Goal: Information Seeking & Learning: Learn about a topic

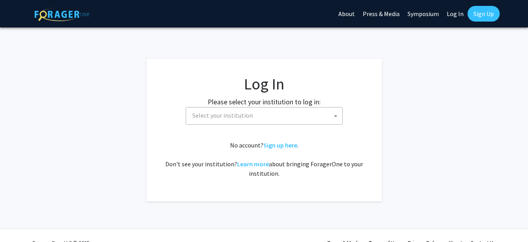
select select
click at [455, 15] on link "Log In" at bounding box center [455, 13] width 25 height 27
click at [456, 13] on link "Log In" at bounding box center [455, 13] width 25 height 27
click at [333, 111] on span at bounding box center [336, 116] width 8 height 17
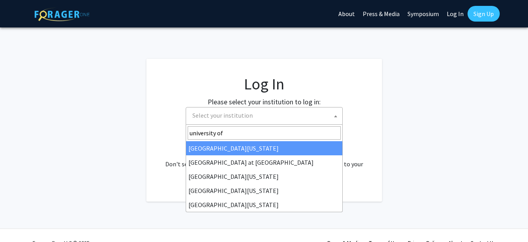
type input "university of"
select select "13"
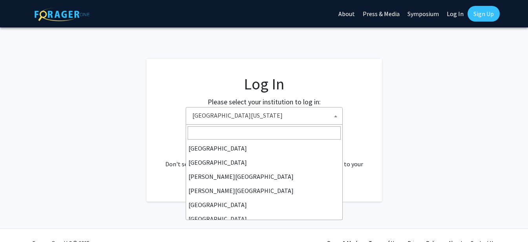
scroll to position [269, 0]
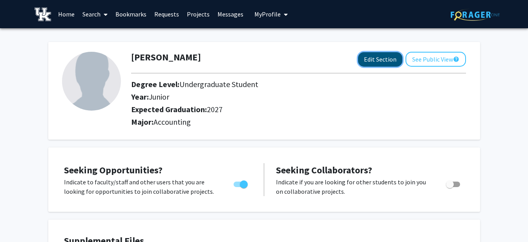
click at [380, 60] on button "Edit Section" at bounding box center [380, 59] width 44 height 15
select select "junior"
select select "2027"
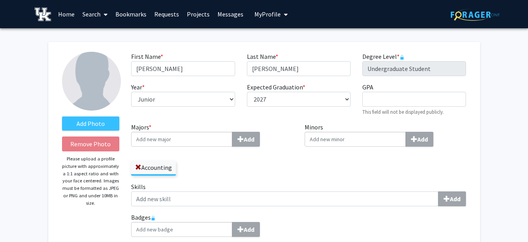
click at [167, 141] on input "Majors * Add" at bounding box center [181, 139] width 101 height 15
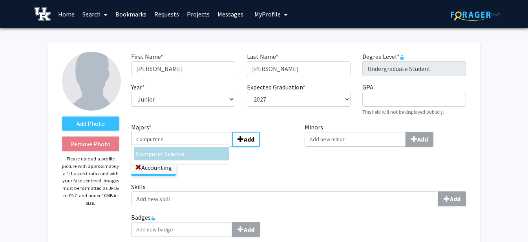
type input "Computer s"
click at [161, 159] on div "Computer S cience" at bounding box center [181, 153] width 95 height 13
click at [161, 147] on input "Computer s" at bounding box center [181, 139] width 101 height 15
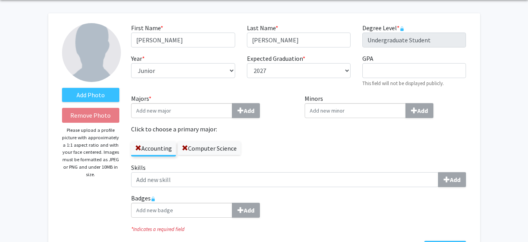
scroll to position [29, 0]
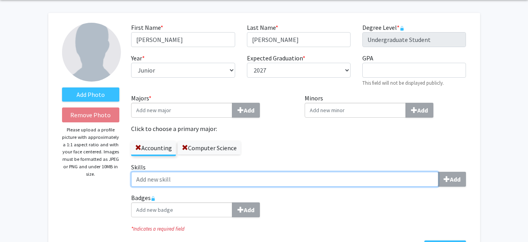
click at [361, 181] on input "Skills Add" at bounding box center [284, 179] width 307 height 15
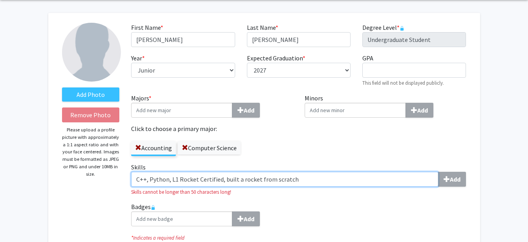
click at [236, 178] on input "C++, Python, L1 Rocket Certified, built a rocket from scratch" at bounding box center [284, 179] width 307 height 15
click at [320, 177] on input "C++, Python, L1 Rocket Certified, can build a rocket from scratch" at bounding box center [284, 179] width 307 height 15
drag, startPoint x: 252, startPoint y: 179, endPoint x: 222, endPoint y: 183, distance: 30.5
click at [222, 183] on input "C++, Python, L1 Rocket Certified, dedicated, curious" at bounding box center [284, 179] width 307 height 15
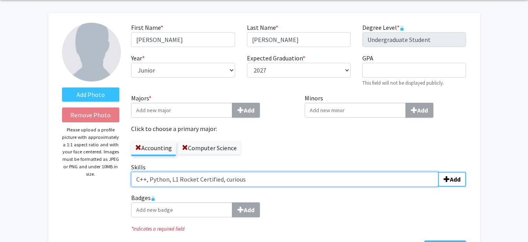
click at [224, 179] on input "C++, Python, L1 Rocket Certified, curious" at bounding box center [284, 179] width 307 height 15
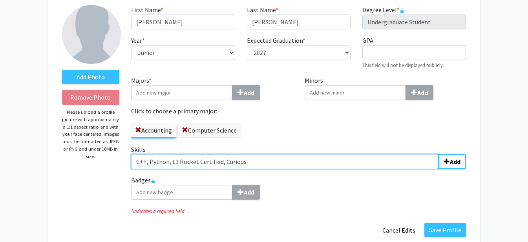
scroll to position [46, 0]
type input "C++, Python, L1 Rocket Certified, Curious"
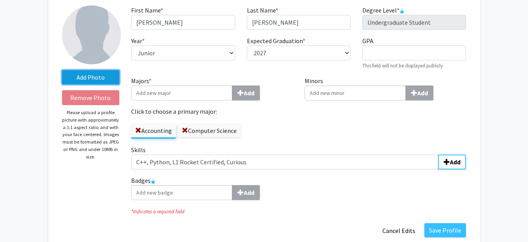
click at [114, 80] on label "Add Photo" at bounding box center [91, 77] width 58 height 14
click at [0, 0] on input "Add Photo" at bounding box center [0, 0] width 0 height 0
click at [76, 80] on label "Add Photo" at bounding box center [91, 77] width 58 height 14
click at [0, 0] on input "Add Photo" at bounding box center [0, 0] width 0 height 0
drag, startPoint x: 100, startPoint y: 39, endPoint x: 91, endPoint y: 182, distance: 143.2
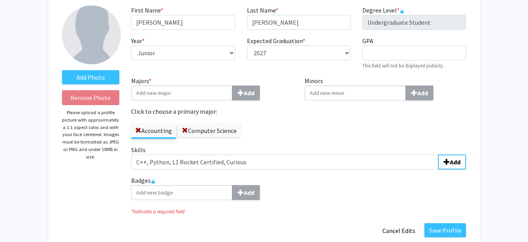
click at [91, 182] on div "Add Photo Remove Photo Please upload a profile picture with approximately a 1:1…" at bounding box center [90, 121] width 69 height 233
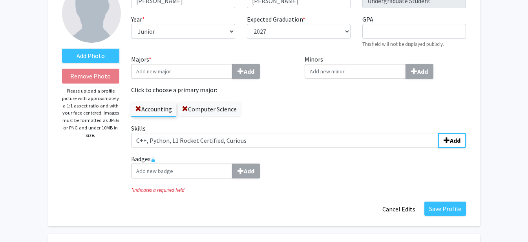
scroll to position [68, 0]
click at [106, 53] on label "Add Photo" at bounding box center [91, 56] width 58 height 14
click at [0, 0] on input "Add Photo" at bounding box center [0, 0] width 0 height 0
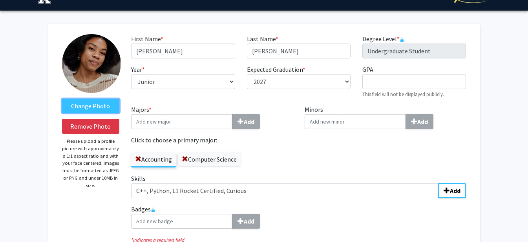
scroll to position [5, 0]
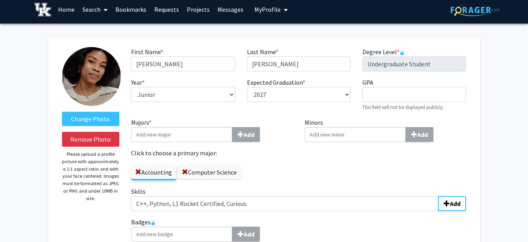
click at [102, 98] on img at bounding box center [91, 76] width 59 height 59
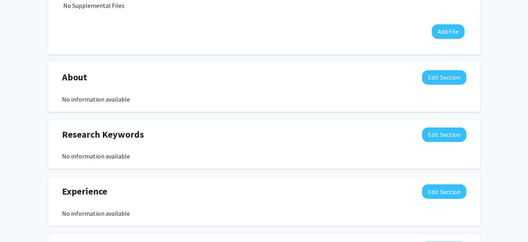
scroll to position [445, 0]
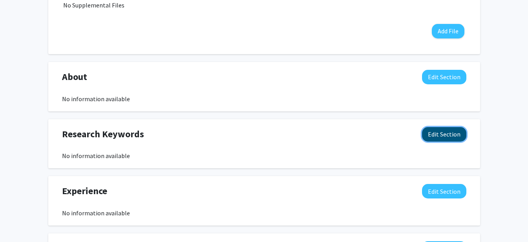
click at [446, 137] on button "Edit Section" at bounding box center [444, 134] width 44 height 15
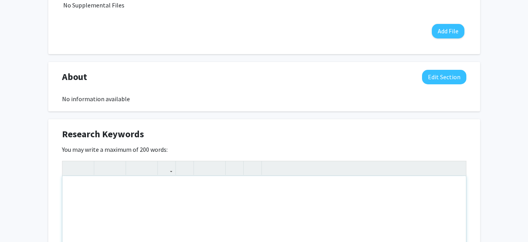
click at [326, 188] on div "Note to users with screen readers: Please deactivate our accessibility plugin f…" at bounding box center [264, 235] width 404 height 118
type textarea "aerospace, rockets"
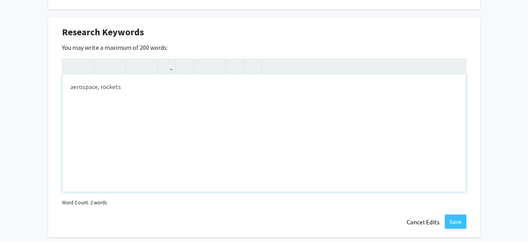
scroll to position [548, 0]
drag, startPoint x: 326, startPoint y: 188, endPoint x: 264, endPoint y: 224, distance: 71.7
click at [264, 224] on div "Research Keywords Edit Section You may write a maximum of 200 words: aerospace,…" at bounding box center [264, 127] width 432 height 221
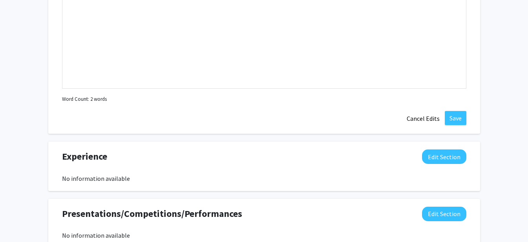
scroll to position [657, 0]
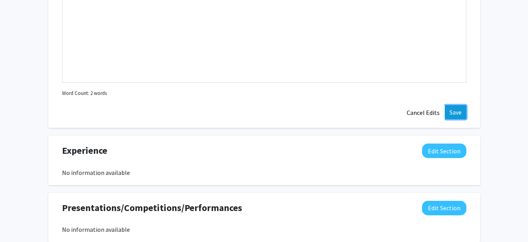
click at [464, 112] on button "Save" at bounding box center [456, 112] width 22 height 14
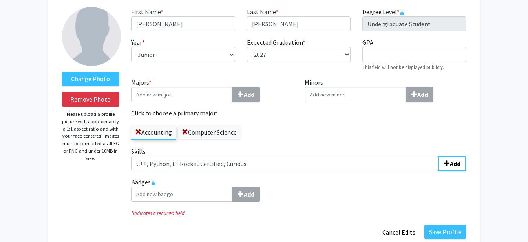
scroll to position [0, 0]
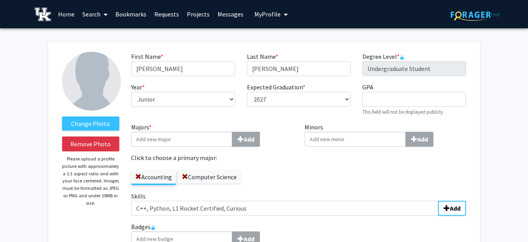
click at [189, 14] on link "Projects" at bounding box center [198, 13] width 31 height 27
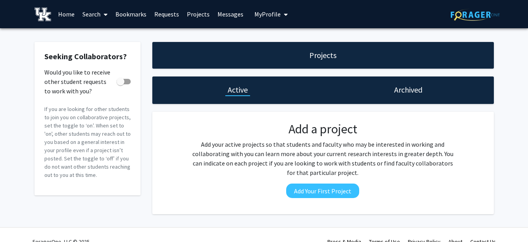
click at [72, 15] on link "Home" at bounding box center [66, 13] width 24 height 27
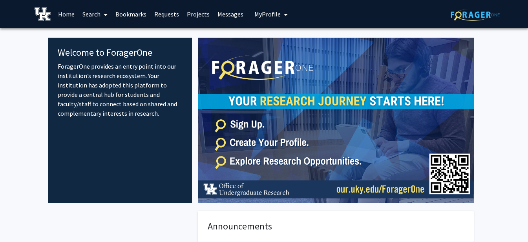
click at [103, 16] on span at bounding box center [104, 14] width 7 height 27
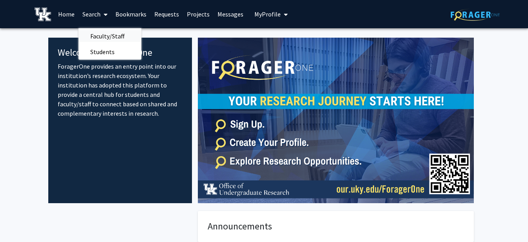
click at [105, 33] on span "Faculty/Staff" at bounding box center [108, 36] width 58 height 16
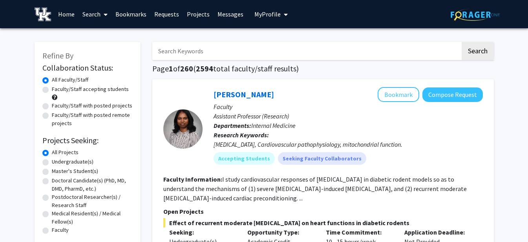
click at [205, 52] on input "Search Keywords" at bounding box center [306, 51] width 308 height 18
type input "aerospace"
click at [462, 42] on button "Search" at bounding box center [478, 51] width 32 height 18
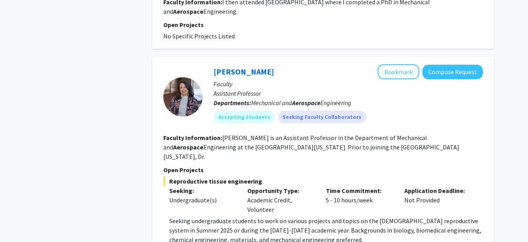
scroll to position [420, 0]
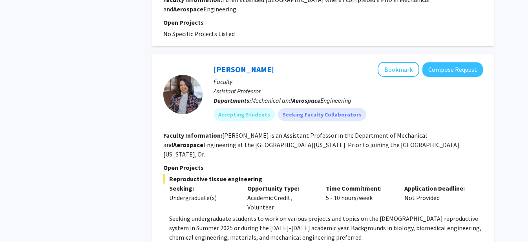
click at [282, 214] on p "Seeking undergraduate students to work on various projects and topics on the [D…" at bounding box center [326, 228] width 314 height 28
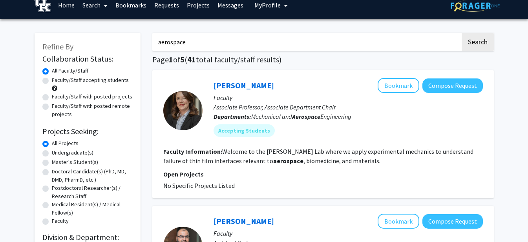
scroll to position [11, 0]
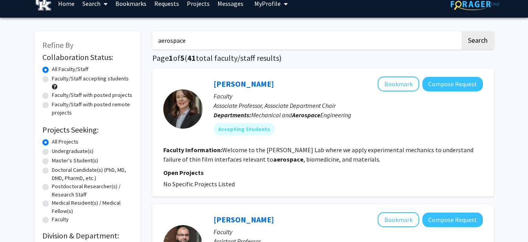
click at [303, 164] on fg-search-faculty "[PERSON_NAME] Bookmark Compose Request Faculty Associate Professor, Associate D…" at bounding box center [323, 133] width 320 height 112
click at [332, 134] on div "Accepting Students" at bounding box center [348, 129] width 273 height 16
click at [247, 99] on p "Faculty" at bounding box center [348, 95] width 269 height 9
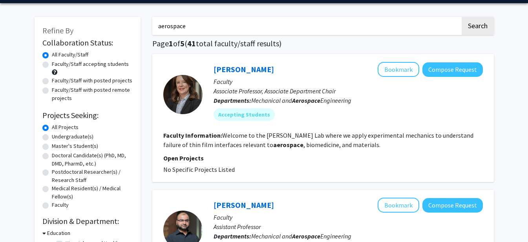
scroll to position [0, 0]
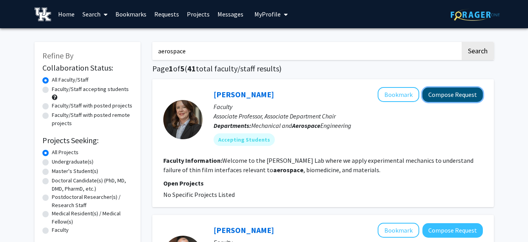
click at [437, 93] on button "Compose Request" at bounding box center [452, 95] width 60 height 15
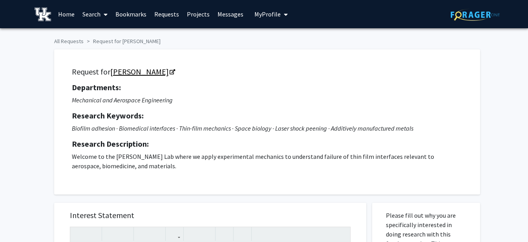
click at [120, 72] on link "[PERSON_NAME]" at bounding box center [142, 72] width 64 height 10
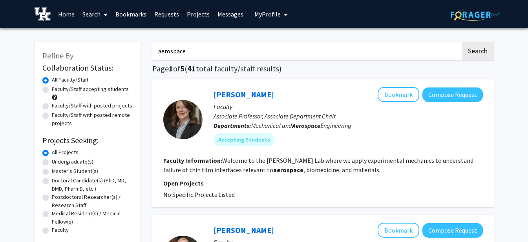
drag, startPoint x: 195, startPoint y: 49, endPoint x: 96, endPoint y: 47, distance: 99.0
click at [462, 42] on button "Search" at bounding box center [478, 51] width 32 height 18
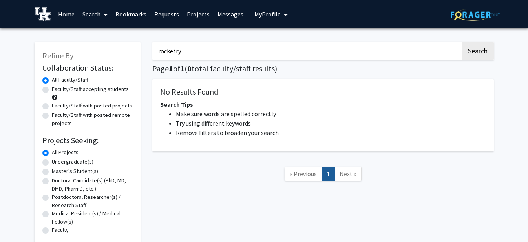
click at [462, 42] on button "Search" at bounding box center [478, 51] width 32 height 18
type input "r"
type input "aerospace"
click at [462, 42] on button "Search" at bounding box center [478, 51] width 32 height 18
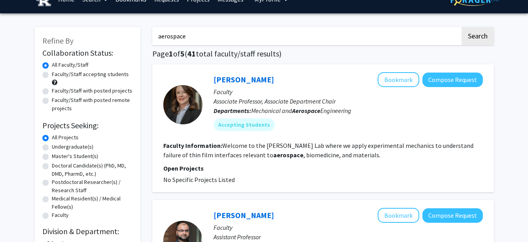
scroll to position [16, 0]
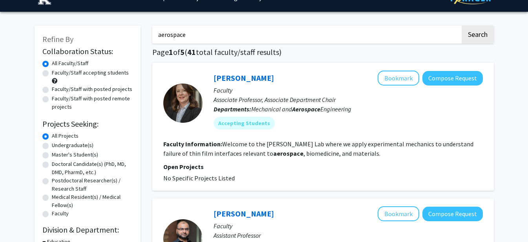
click at [82, 145] on label "Undergraduate(s)" at bounding box center [73, 145] width 42 height 8
click at [57, 145] on input "Undergraduate(s)" at bounding box center [54, 143] width 5 height 5
radio input "true"
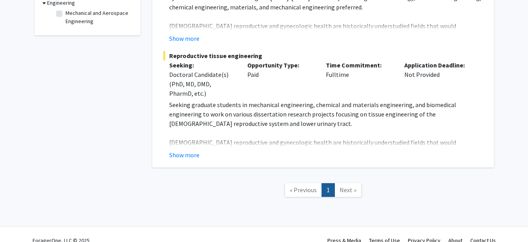
scroll to position [258, 0]
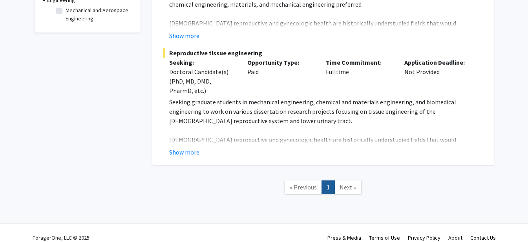
click at [342, 183] on span "Next »" at bounding box center [348, 187] width 17 height 8
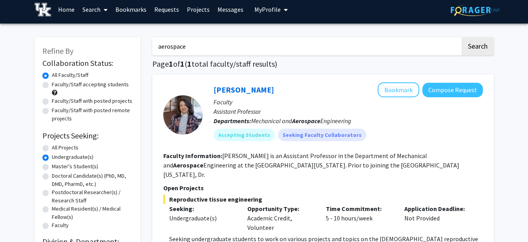
scroll to position [0, 0]
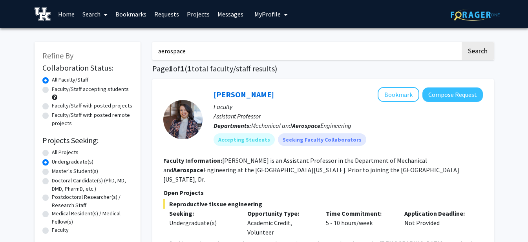
drag, startPoint x: 196, startPoint y: 48, endPoint x: 116, endPoint y: 46, distance: 79.8
click at [474, 56] on button "Search" at bounding box center [478, 51] width 32 height 18
radio input "true"
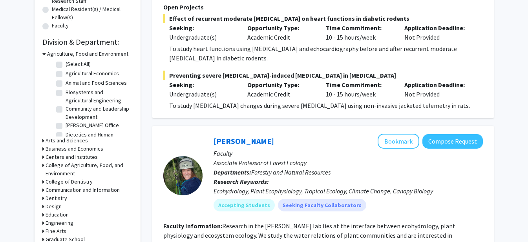
scroll to position [206, 0]
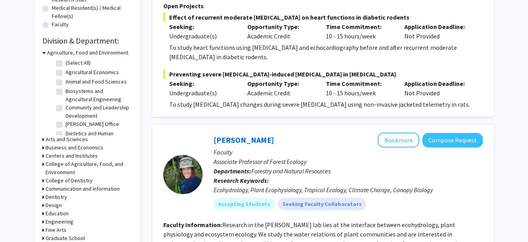
click at [48, 148] on h3 "Business and Economics" at bounding box center [75, 148] width 58 height 8
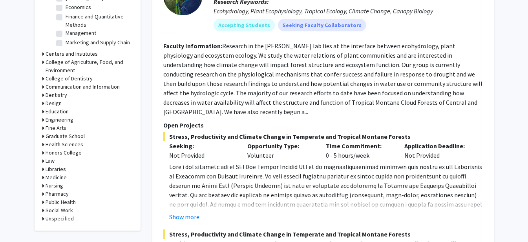
scroll to position [385, 0]
click at [61, 118] on h3 "Engineering" at bounding box center [60, 119] width 28 height 8
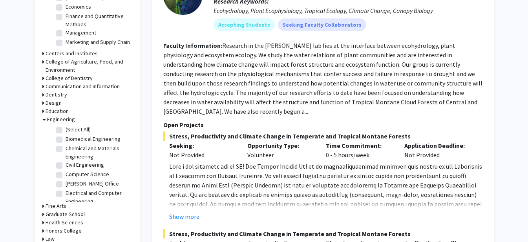
click at [66, 128] on label "(Select All)" at bounding box center [78, 130] width 25 height 8
click at [66, 128] on input "(Select All)" at bounding box center [68, 128] width 5 height 5
checkbox input "true"
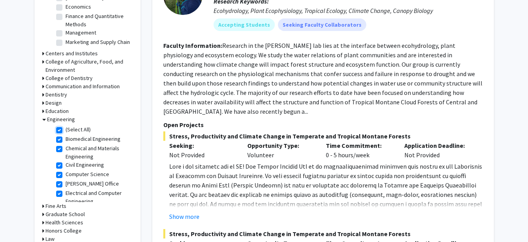
checkbox input "true"
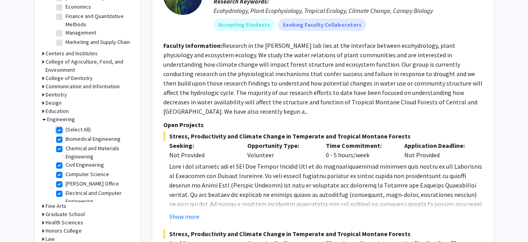
checkbox input "true"
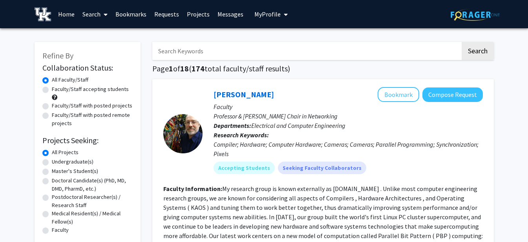
click at [42, 9] on img at bounding box center [43, 14] width 17 height 14
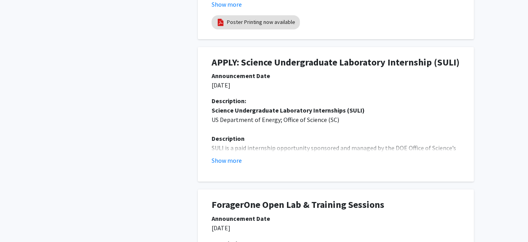
scroll to position [362, 0]
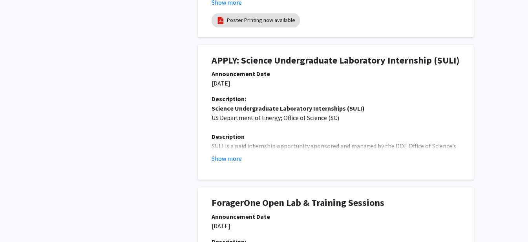
click at [222, 165] on div "Description: Science Undergraduate Laboratory Internships (SULI) US Department …" at bounding box center [336, 131] width 260 height 75
click at [225, 156] on button "Show more" at bounding box center [227, 158] width 30 height 9
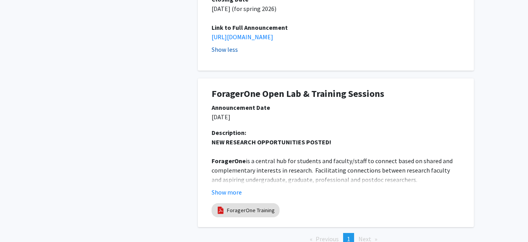
scroll to position [803, 0]
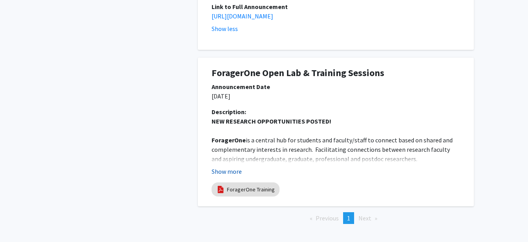
click at [223, 167] on button "Show more" at bounding box center [227, 171] width 30 height 9
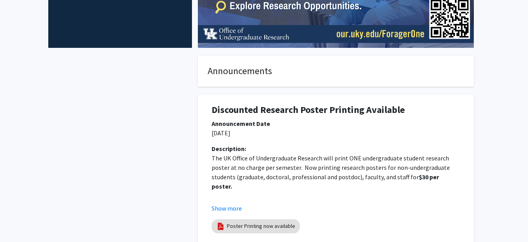
scroll to position [0, 0]
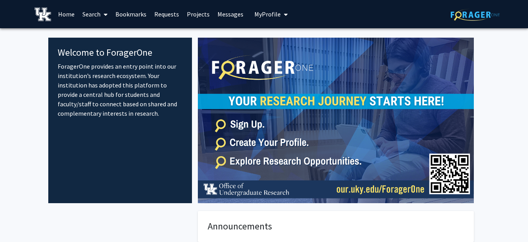
click at [97, 16] on link "Search" at bounding box center [95, 13] width 33 height 27
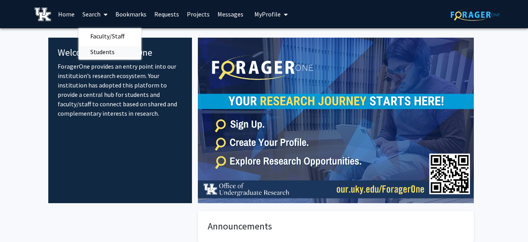
click at [100, 54] on span "Students" at bounding box center [103, 52] width 48 height 16
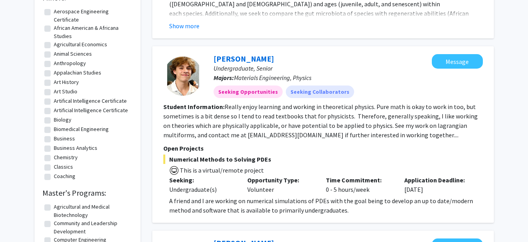
scroll to position [313, 0]
click at [195, 185] on div "Undergraduate(s)" at bounding box center [202, 189] width 67 height 9
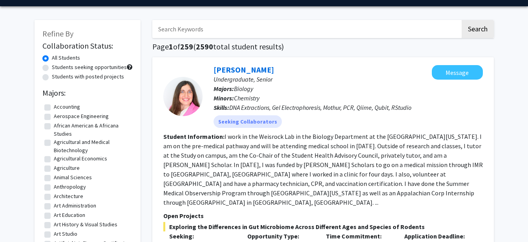
scroll to position [0, 0]
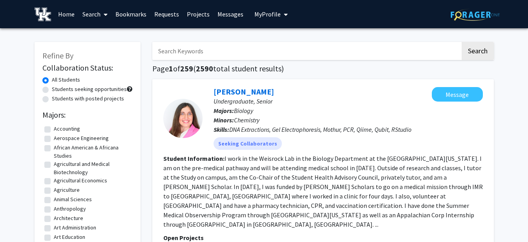
click at [167, 16] on link "Requests" at bounding box center [166, 13] width 33 height 27
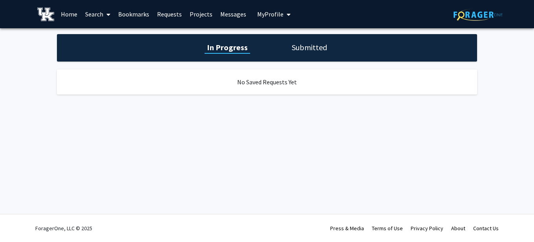
click at [193, 16] on link "Projects" at bounding box center [201, 13] width 31 height 27
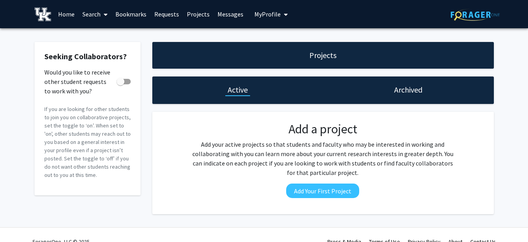
click at [224, 15] on link "Messages" at bounding box center [231, 13] width 34 height 27
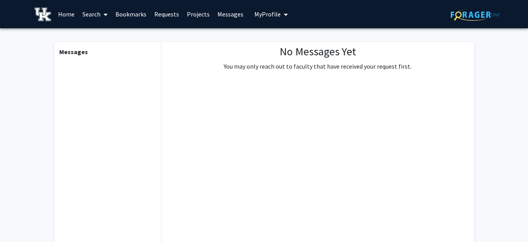
click at [261, 14] on span "My Profile" at bounding box center [267, 14] width 26 height 8
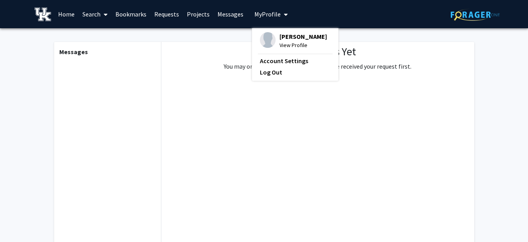
click at [260, 49] on fg-profile-picture at bounding box center [268, 40] width 16 height 17
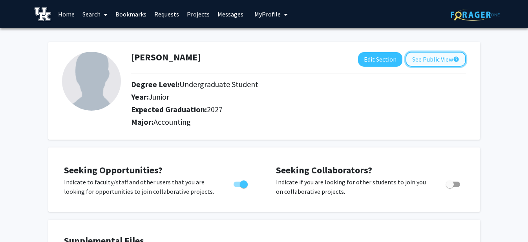
click at [427, 61] on button "See Public View help" at bounding box center [436, 59] width 60 height 15
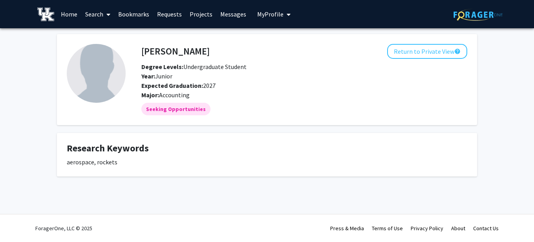
click at [94, 83] on img at bounding box center [96, 73] width 59 height 59
click at [407, 52] on button "Return to Private View help" at bounding box center [427, 51] width 80 height 15
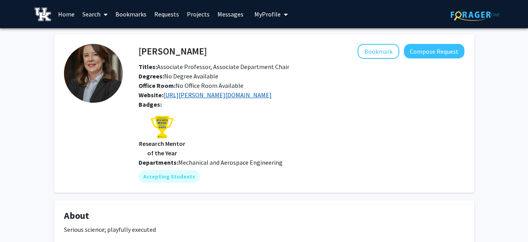
click at [216, 94] on link "https://grady.engr.uky.edu/" at bounding box center [217, 95] width 108 height 8
